Goal: Task Accomplishment & Management: Use online tool/utility

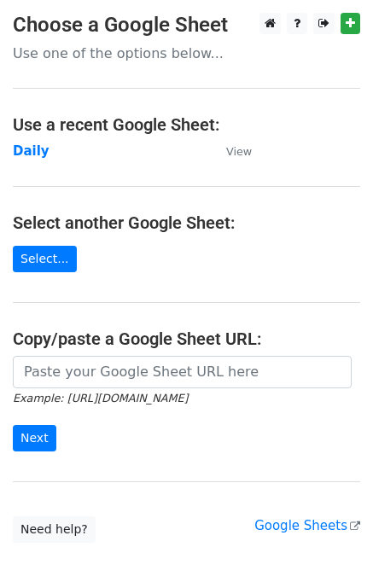
click at [34, 143] on strong "Daily" at bounding box center [31, 150] width 37 height 15
click at [31, 154] on strong "Daily" at bounding box center [31, 150] width 37 height 15
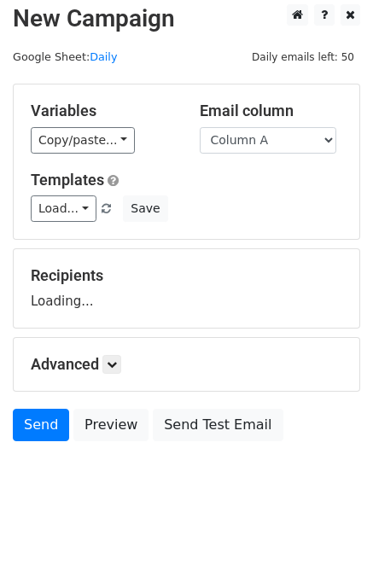
scroll to position [10, 0]
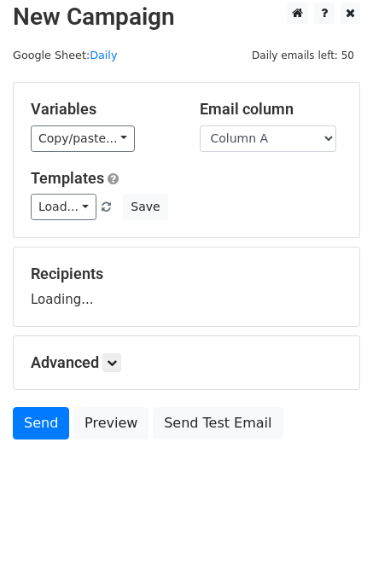
click at [128, 356] on h5 "Advanced" at bounding box center [186, 362] width 311 height 19
click at [103, 359] on h5 "Advanced" at bounding box center [186, 362] width 311 height 19
click at [139, 353] on h5 "Advanced" at bounding box center [186, 362] width 311 height 19
click at [116, 364] on icon at bounding box center [112, 362] width 10 height 10
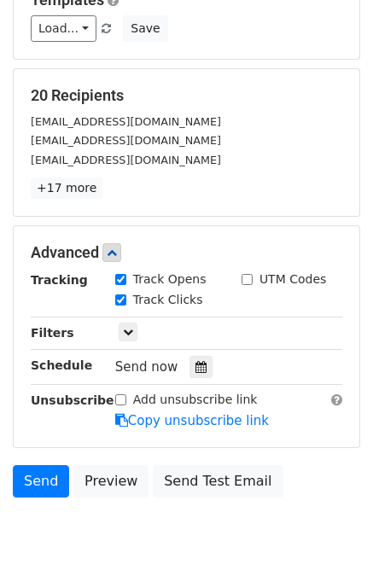
scroll to position [246, 0]
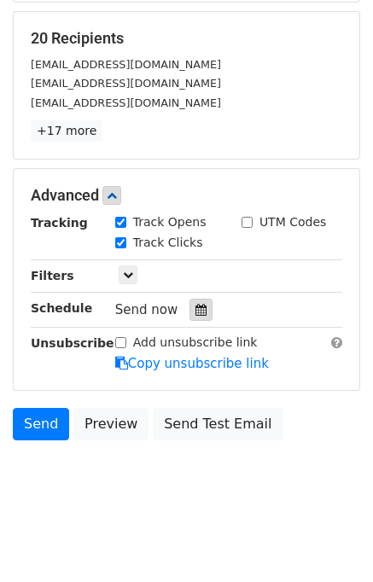
click at [189, 304] on div at bounding box center [200, 309] width 23 height 22
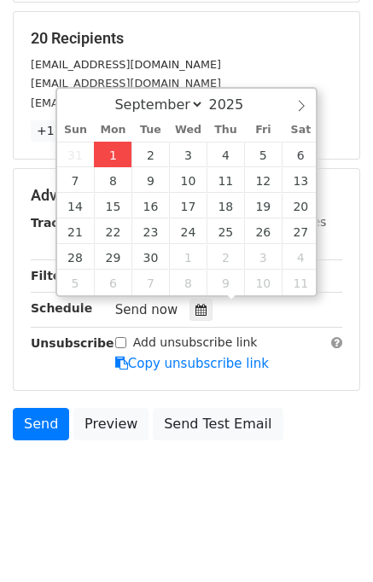
type input "2025-09-01 12:39"
type input "39"
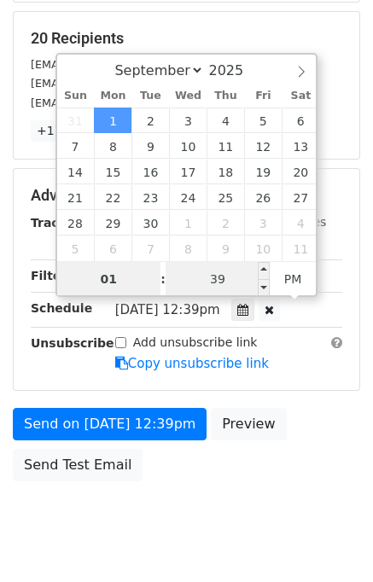
type input "01"
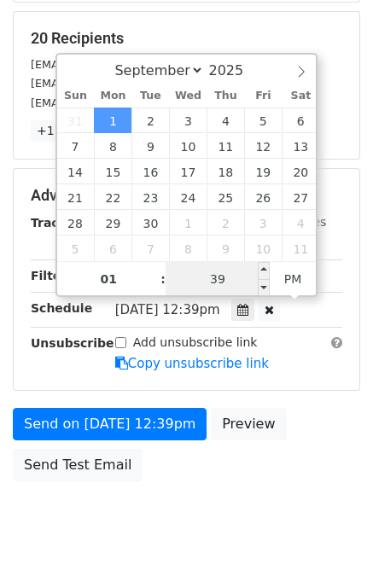
type input "2025-09-01 13:39"
click at [240, 269] on input "39" at bounding box center [217, 279] width 104 height 34
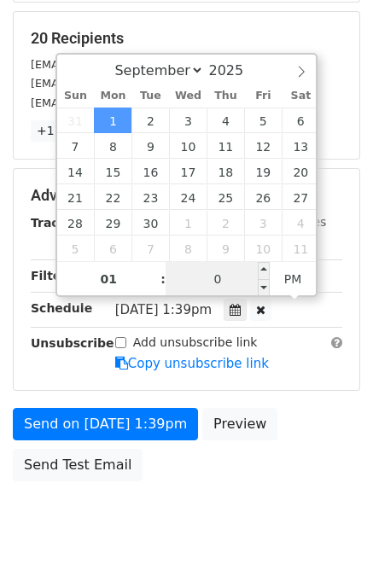
type input "00"
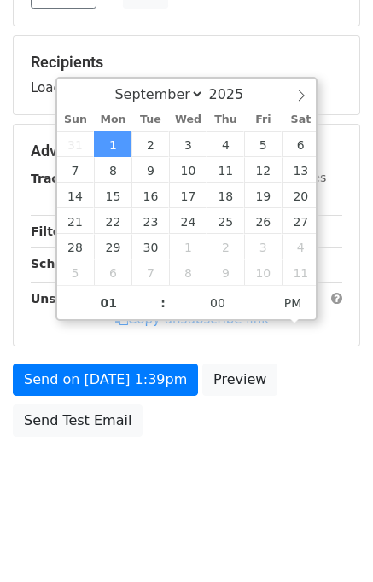
type input "2025-09-01 13:00"
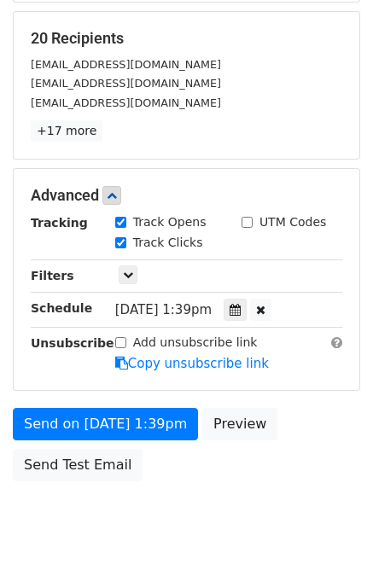
click at [292, 475] on div "Send on Sep 1 at 1:39pm Preview Send Test Email" at bounding box center [186, 449] width 373 height 82
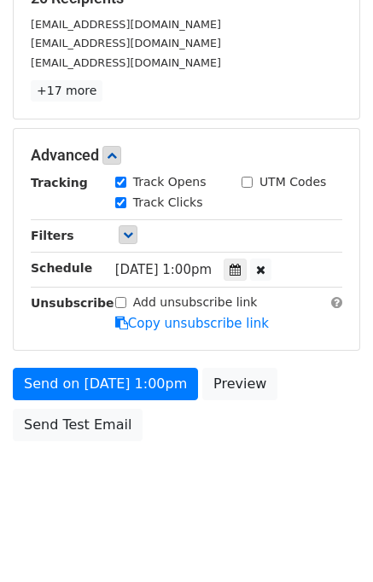
scroll to position [115, 0]
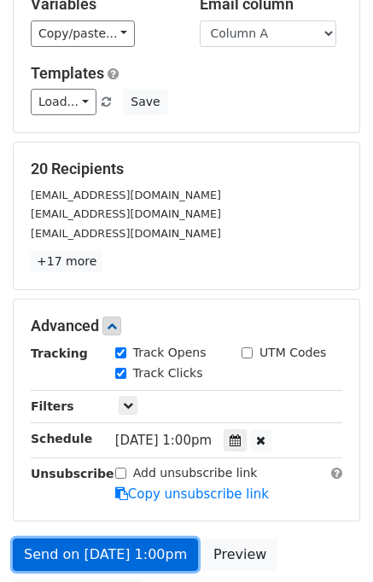
click at [60, 552] on link "Send on Sep 1 at 1:00pm" at bounding box center [105, 554] width 185 height 32
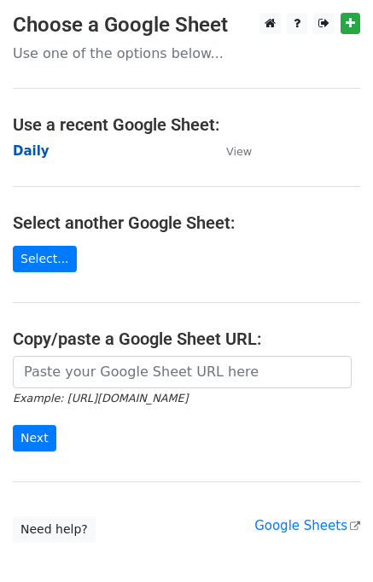
click at [38, 148] on strong "Daily" at bounding box center [31, 150] width 37 height 15
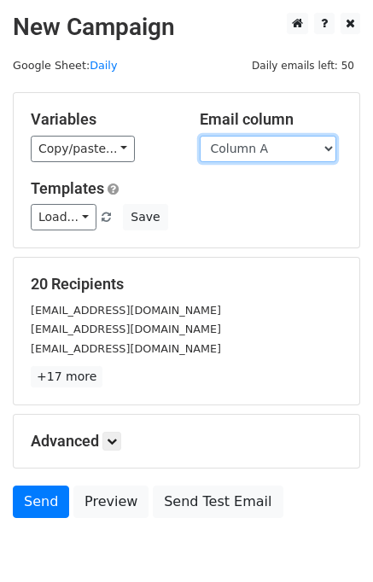
drag, startPoint x: 272, startPoint y: 143, endPoint x: 275, endPoint y: 153, distance: 10.8
click at [272, 143] on select "Column A Column B Column C Column D Column E" at bounding box center [268, 149] width 136 height 26
select select "Column B"
click at [200, 136] on select "Column A Column B Column C Column D Column E" at bounding box center [268, 149] width 136 height 26
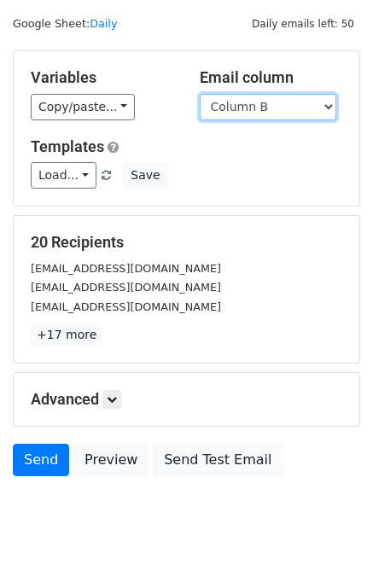
scroll to position [78, 0]
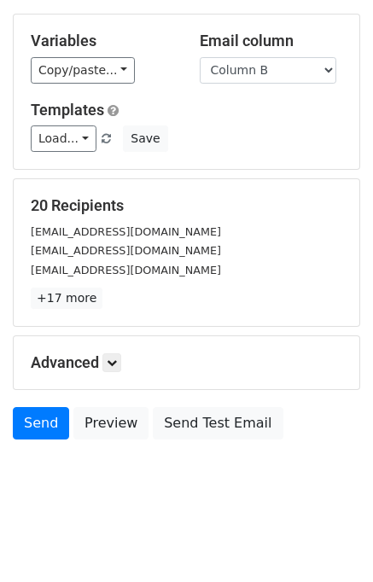
click at [126, 362] on h5 "Advanced" at bounding box center [186, 362] width 311 height 19
click at [117, 364] on icon at bounding box center [112, 362] width 10 height 10
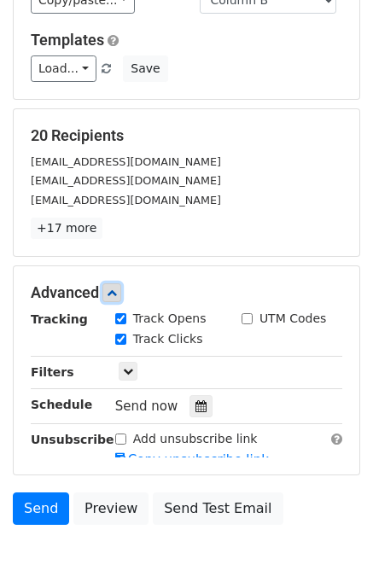
scroll to position [211, 0]
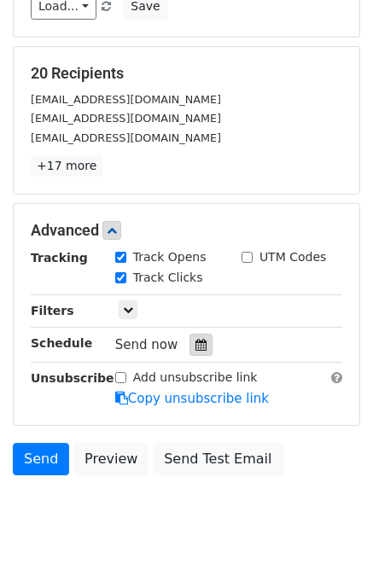
click at [195, 339] on icon at bounding box center [200, 345] width 11 height 12
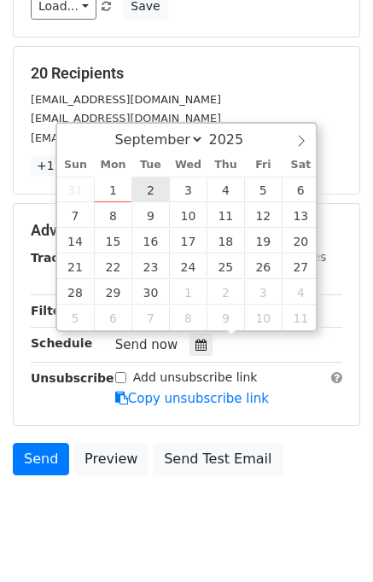
type input "2025-09-02 12:00"
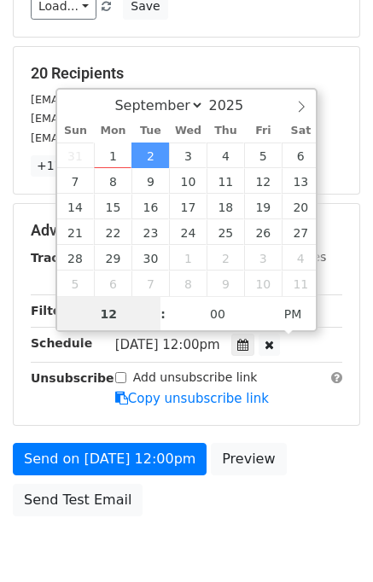
scroll to position [0, 0]
type input "02"
type input "2025-09-02 14:00"
click at [298, 465] on div "Send on Sep 2 at 12:00pm Preview Send Test Email" at bounding box center [186, 484] width 373 height 82
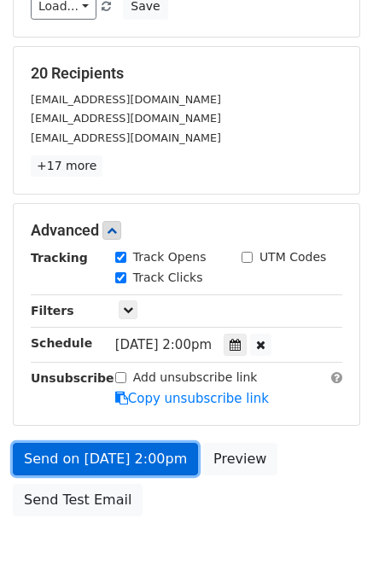
click at [109, 460] on link "Send on Sep 2 at 2:00pm" at bounding box center [105, 459] width 185 height 32
click at [104, 451] on link "Send on Sep 2 at 2:00pm" at bounding box center [105, 459] width 185 height 32
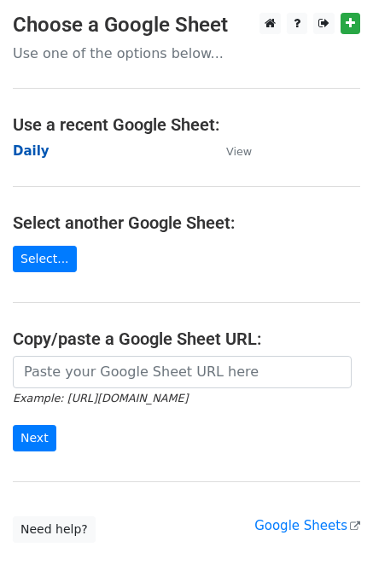
click at [26, 151] on strong "Daily" at bounding box center [31, 150] width 37 height 15
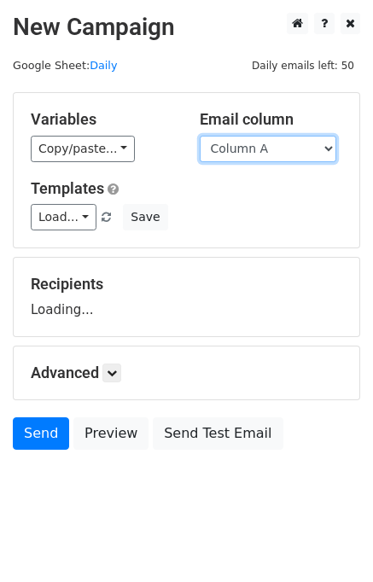
click at [240, 154] on select "Column A Column B Column C Column D Column E" at bounding box center [268, 149] width 136 height 26
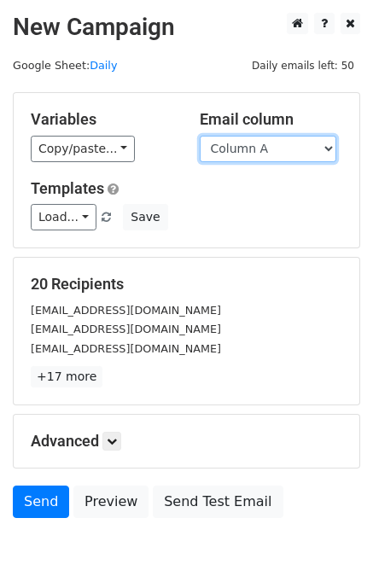
click at [249, 153] on select "Column A Column B Column C Column D Column E" at bounding box center [268, 149] width 136 height 26
select select "Column C"
click at [200, 136] on select "Column A Column B Column C Column D Column E" at bounding box center [268, 149] width 136 height 26
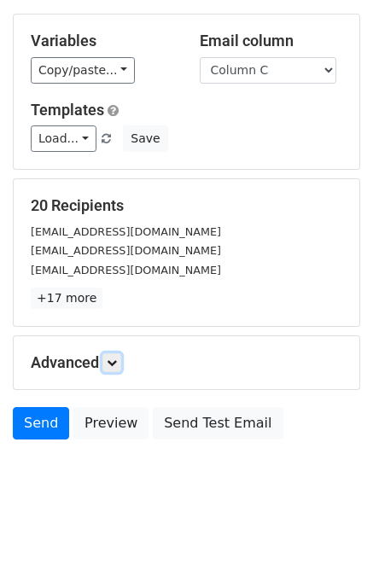
drag, startPoint x: 113, startPoint y: 361, endPoint x: 148, endPoint y: 352, distance: 36.8
click at [113, 362] on icon at bounding box center [112, 362] width 10 height 10
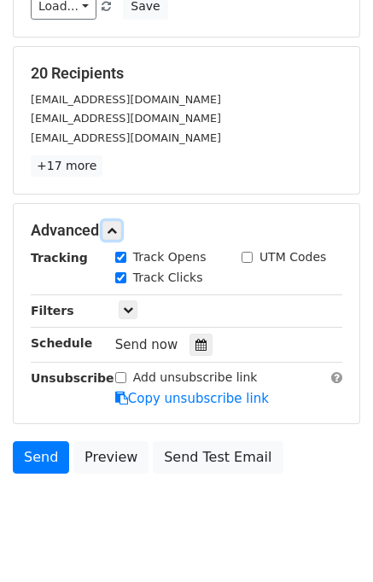
scroll to position [217, 0]
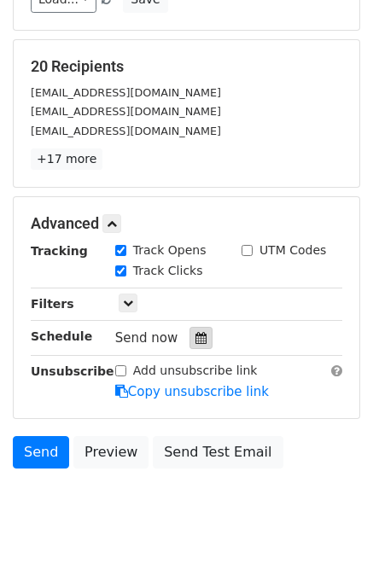
click at [195, 332] on icon at bounding box center [200, 338] width 11 height 12
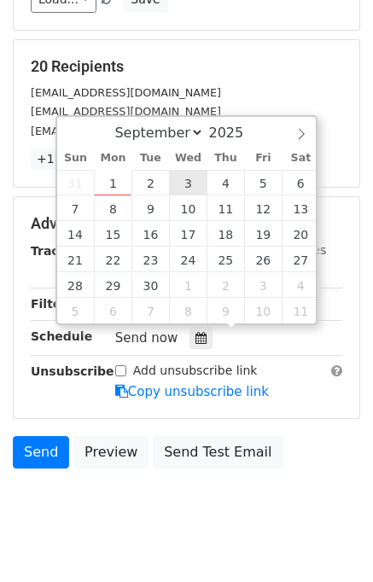
type input "2025-09-03 12:00"
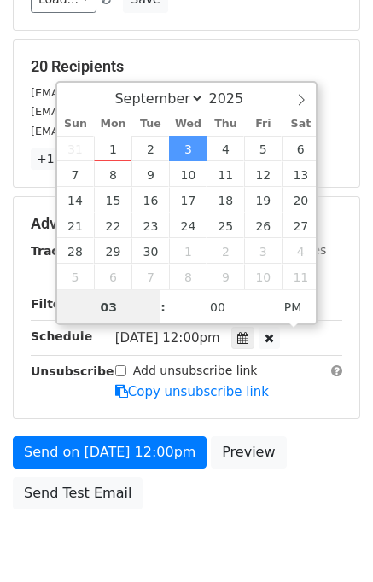
type input "03"
type input "2025-09-03 15:00"
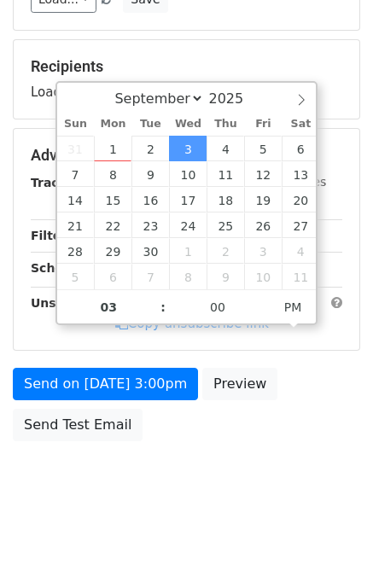
click at [305, 488] on body "New Campaign Daily emails left: 50 Google Sheet: Daily Variables Copy/paste... …" at bounding box center [186, 156] width 373 height 722
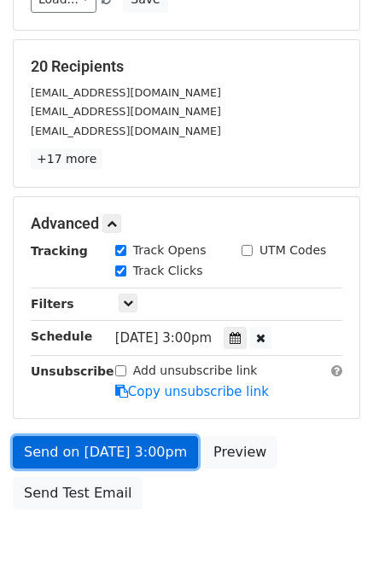
click at [82, 453] on link "Send on Sep 3 at 3:00pm" at bounding box center [105, 452] width 185 height 32
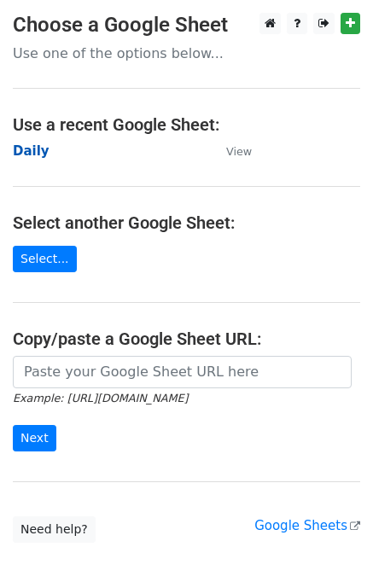
click at [38, 151] on strong "Daily" at bounding box center [31, 150] width 37 height 15
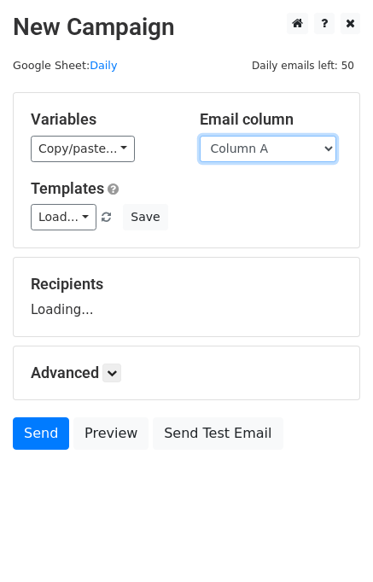
click at [253, 154] on select "Column A Column B Column C Column D Column E" at bounding box center [268, 149] width 136 height 26
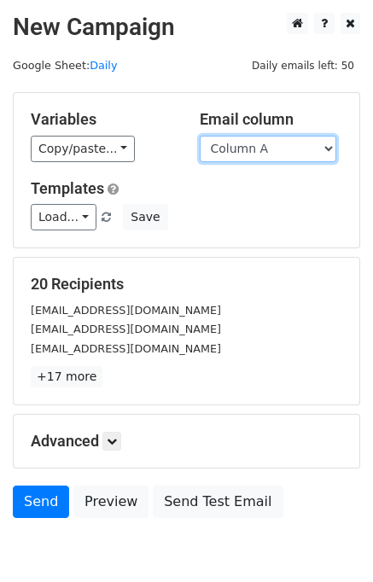
click at [259, 153] on select "Column A Column B Column C Column D Column E" at bounding box center [268, 149] width 136 height 26
select select "Column D"
click at [200, 136] on select "Column A Column B Column C Column D Column E" at bounding box center [268, 149] width 136 height 26
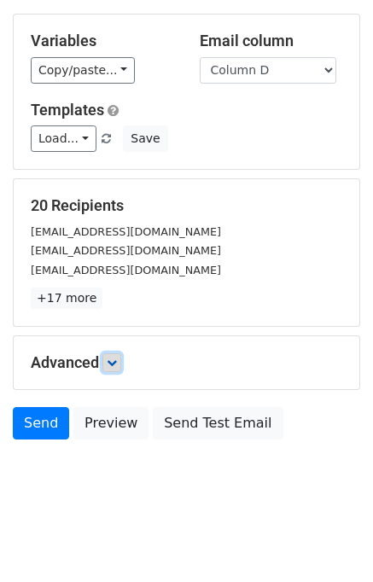
click at [117, 363] on icon at bounding box center [112, 362] width 10 height 10
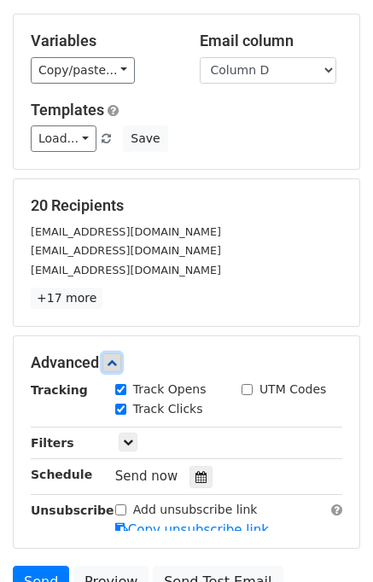
scroll to position [198, 0]
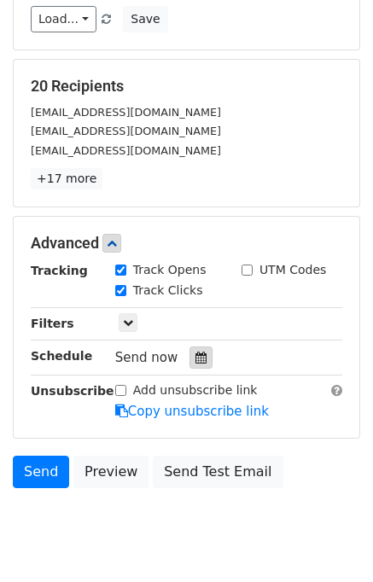
click at [195, 357] on icon at bounding box center [200, 357] width 11 height 12
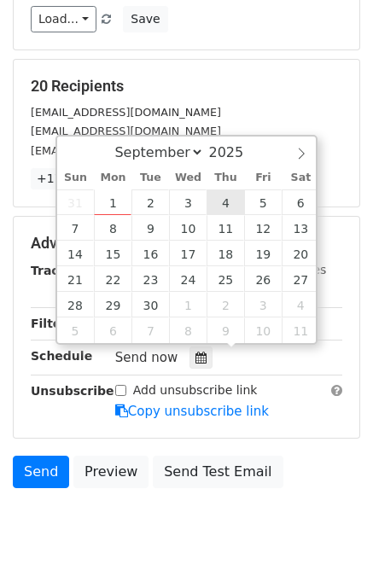
type input "2025-09-04 12:00"
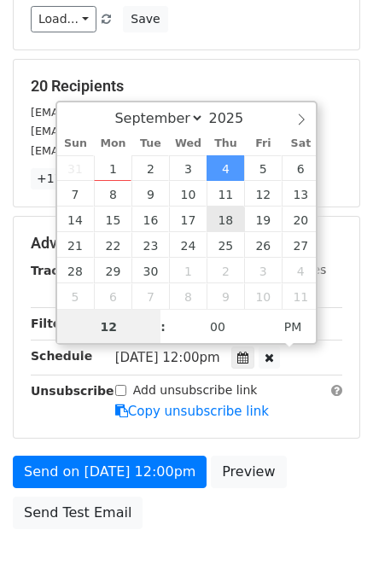
scroll to position [0, 0]
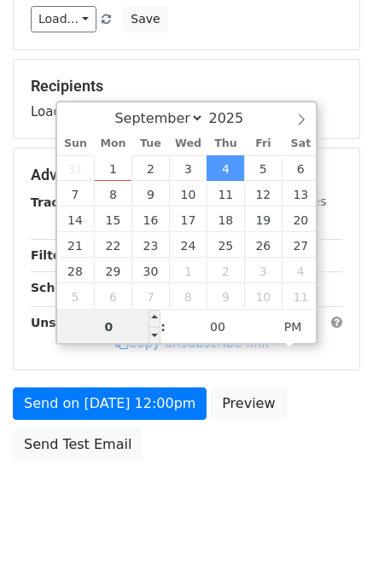
type input "04"
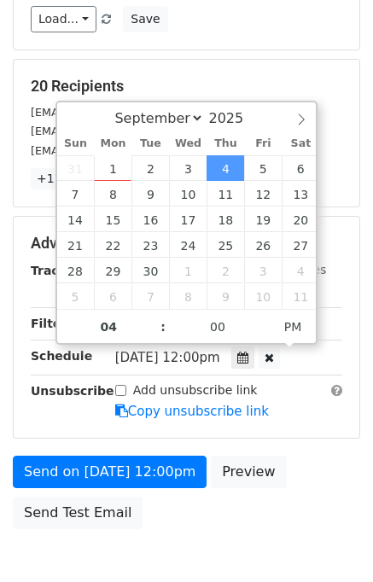
type input "2025-09-04 16:00"
click at [310, 455] on div "Send on Sep 4 at 12:00pm Preview Send Test Email" at bounding box center [186, 496] width 373 height 82
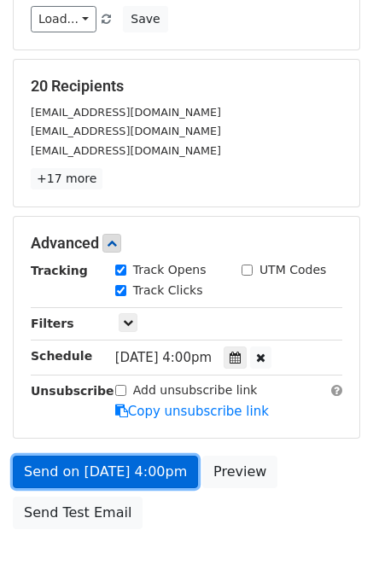
click at [61, 466] on link "Send on Sep 4 at 4:00pm" at bounding box center [105, 471] width 185 height 32
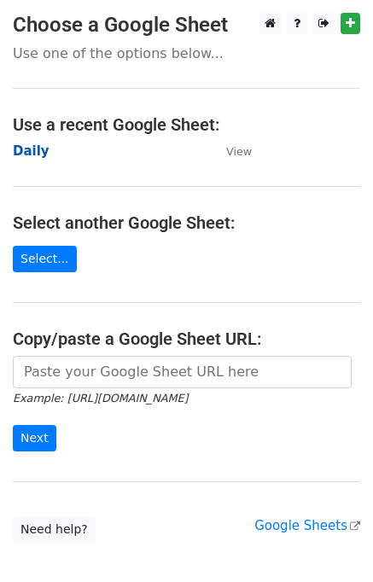
click at [30, 157] on strong "Daily" at bounding box center [31, 150] width 37 height 15
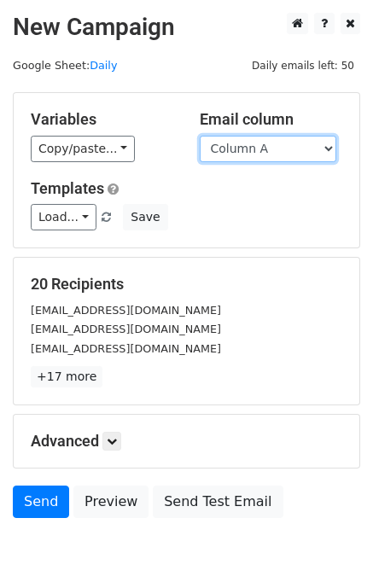
click at [258, 152] on select "Column A Column B Column C Column D Column E" at bounding box center [268, 149] width 136 height 26
select select "Column E"
click at [200, 136] on select "Column A Column B Column C Column D Column E" at bounding box center [268, 149] width 136 height 26
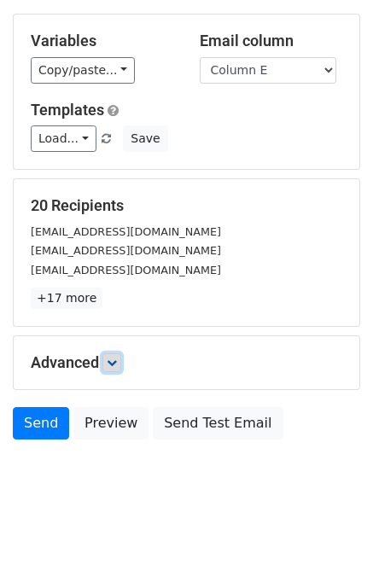
click at [117, 357] on icon at bounding box center [112, 362] width 10 height 10
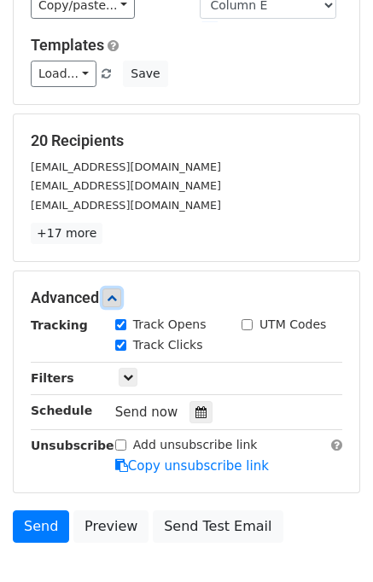
scroll to position [217, 0]
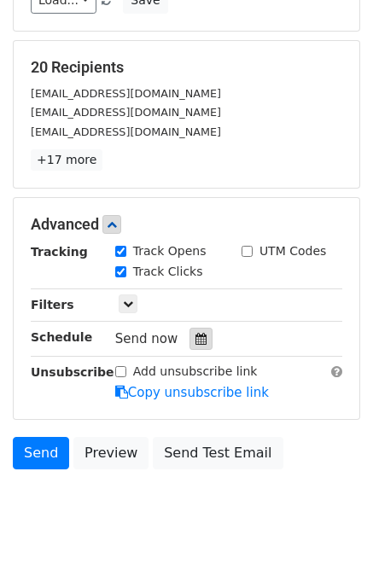
click at [195, 336] on icon at bounding box center [200, 339] width 11 height 12
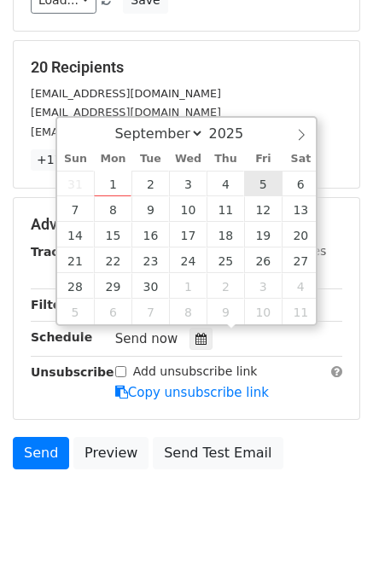
type input "[DATE] 12:00"
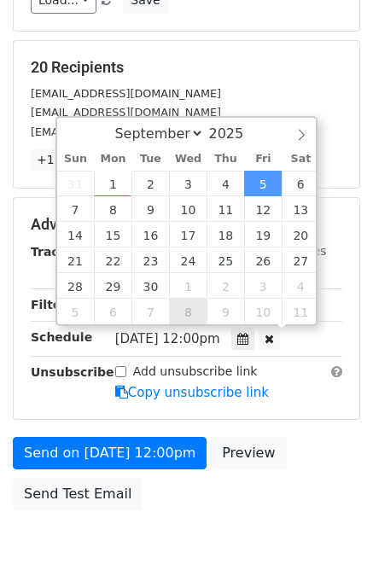
scroll to position [0, 0]
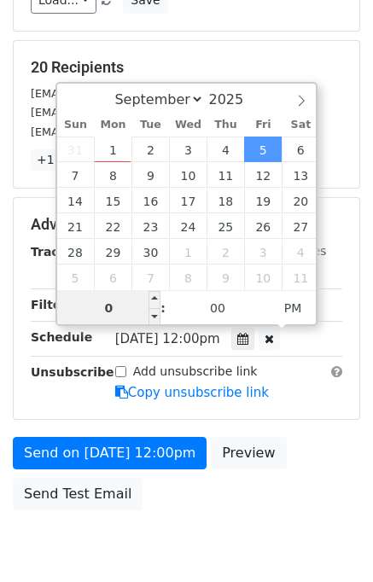
type input "05"
type input "[DATE] 17:00"
click at [282, 458] on div "Send on [DATE] 12:00pm Preview Send Test Email" at bounding box center [186, 478] width 373 height 82
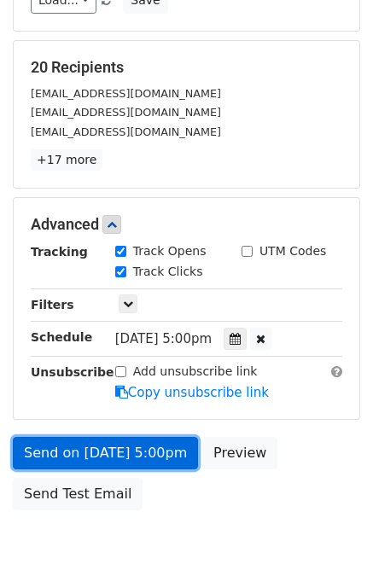
click at [130, 444] on link "Send on [DATE] 5:00pm" at bounding box center [105, 453] width 185 height 32
